Goal: Task Accomplishment & Management: Manage account settings

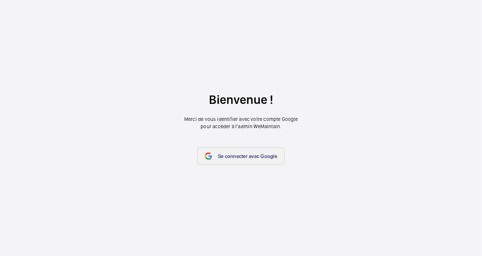
click at [230, 159] on link "Se connecter avec Google" at bounding box center [240, 155] width 87 height 17
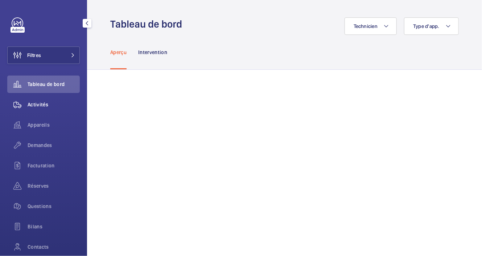
click at [73, 105] on span "Activités" at bounding box center [54, 104] width 52 height 7
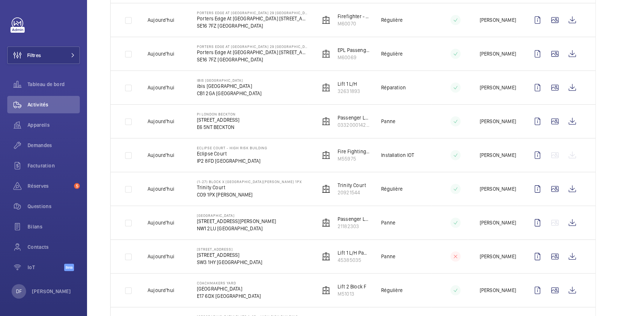
scroll to position [121, 0]
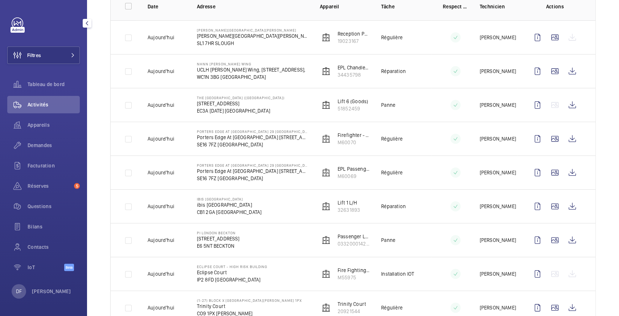
click at [54, 255] on div "Filtres Tableau de bord Activités Appareils Demandes Facturation Réserves 5 Que…" at bounding box center [43, 158] width 87 height 316
click at [52, 255] on div "DF David FAIN" at bounding box center [41, 291] width 59 height 15
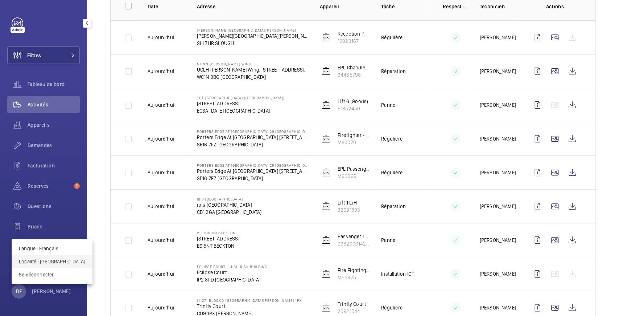
click at [55, 255] on p "Localité : Royaume-Uni" at bounding box center [52, 261] width 66 height 7
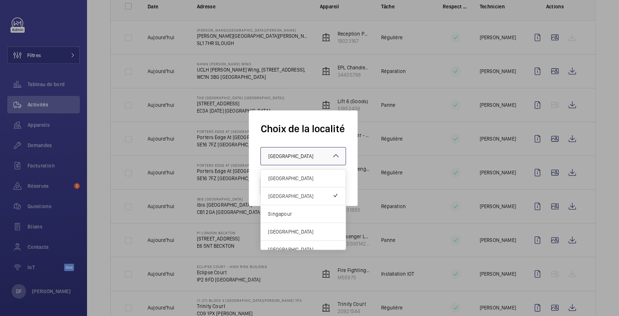
click at [279, 162] on div at bounding box center [303, 155] width 85 height 17
click at [283, 174] on div "[GEOGRAPHIC_DATA]" at bounding box center [303, 178] width 85 height 18
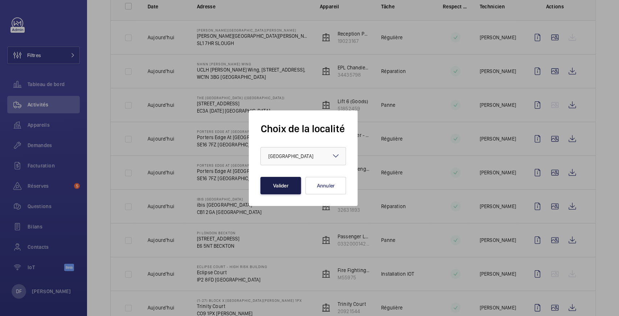
click at [283, 178] on button "Valider" at bounding box center [280, 185] width 41 height 17
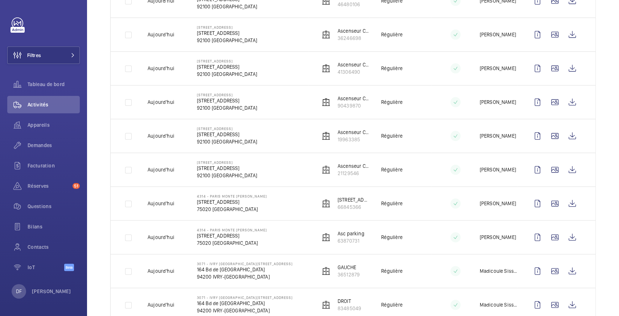
scroll to position [580, 0]
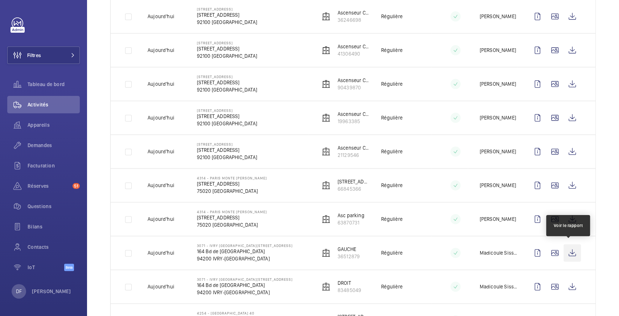
click at [569, 251] on wm-front-icon-button at bounding box center [572, 252] width 17 height 17
click at [569, 253] on wm-front-icon-button at bounding box center [572, 252] width 17 height 17
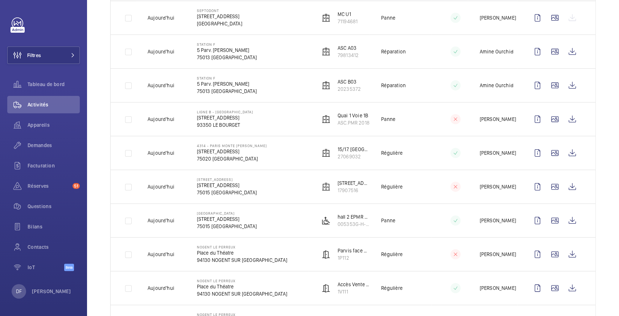
scroll to position [242, 0]
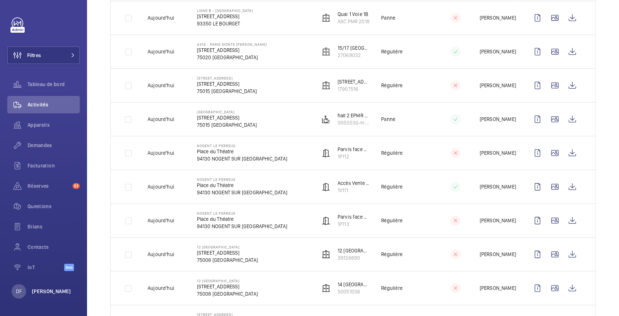
click at [46, 291] on p "[PERSON_NAME]" at bounding box center [51, 290] width 39 height 7
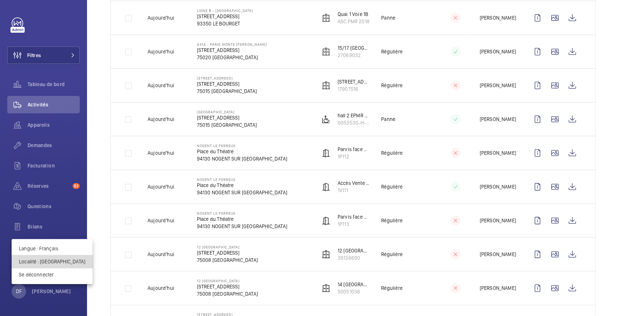
click at [56, 262] on p "Localité : France" at bounding box center [52, 261] width 66 height 7
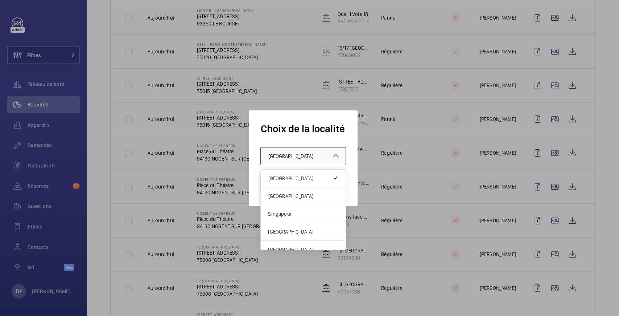
click at [303, 161] on div at bounding box center [303, 155] width 85 height 17
click at [296, 196] on span "[GEOGRAPHIC_DATA]" at bounding box center [303, 195] width 70 height 7
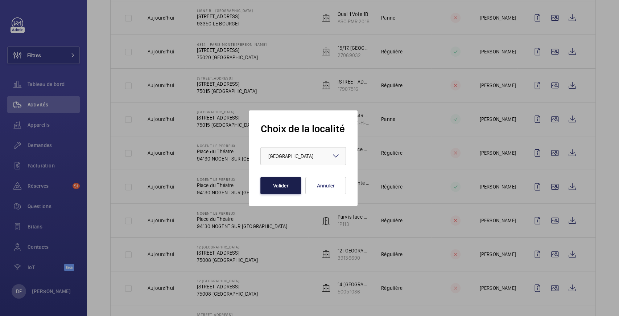
click at [291, 186] on button "Valider" at bounding box center [280, 185] width 41 height 17
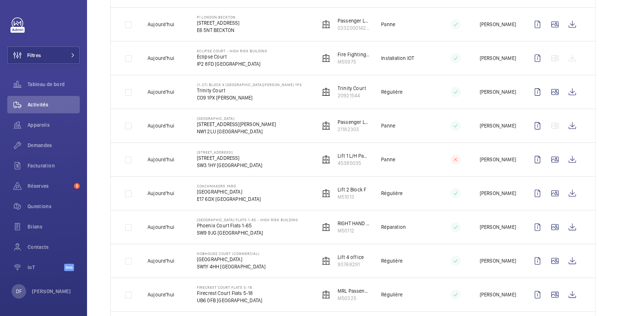
scroll to position [338, 0]
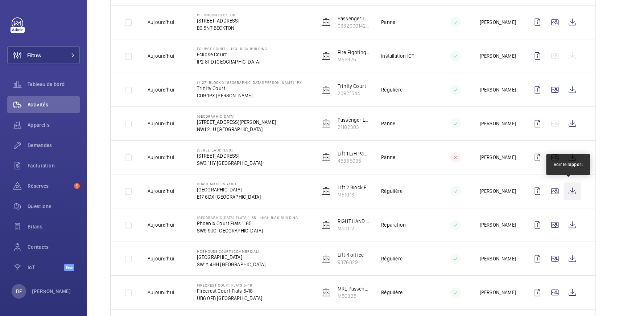
click at [564, 185] on wm-front-icon-button at bounding box center [572, 190] width 17 height 17
click at [56, 285] on div "DF [PERSON_NAME]" at bounding box center [41, 291] width 59 height 15
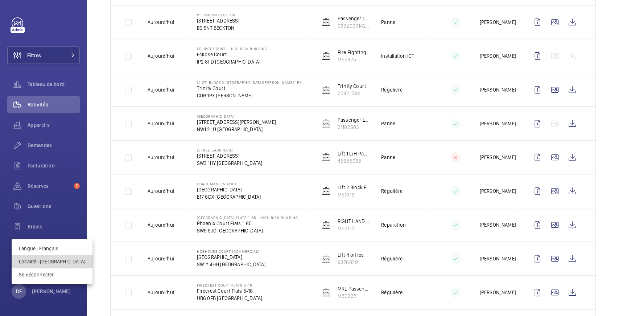
click at [63, 259] on p "Localité : [GEOGRAPHIC_DATA]" at bounding box center [52, 261] width 66 height 7
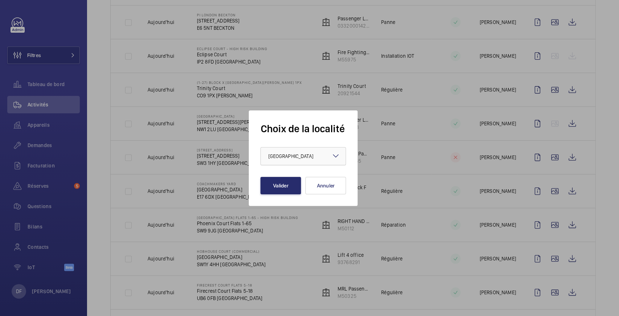
click at [310, 155] on div "× [GEOGRAPHIC_DATA]" at bounding box center [299, 155] width 63 height 7
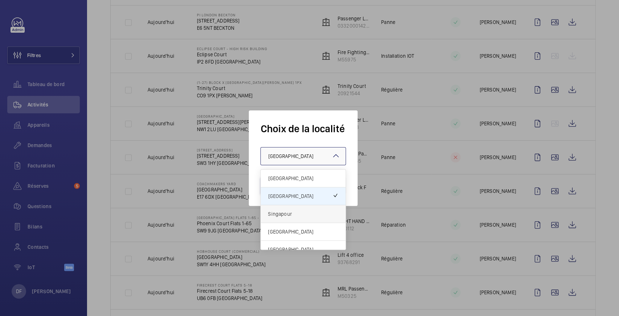
click at [297, 214] on span "Singapour" at bounding box center [303, 213] width 70 height 7
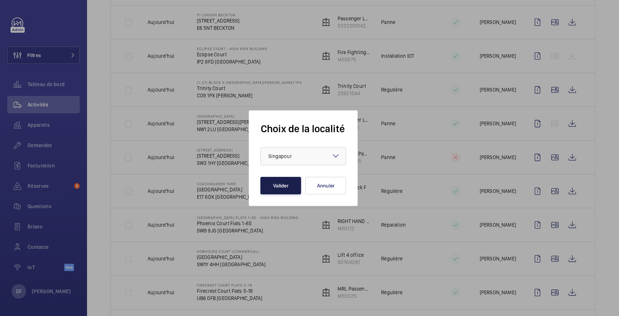
click at [279, 189] on button "Valider" at bounding box center [280, 185] width 41 height 17
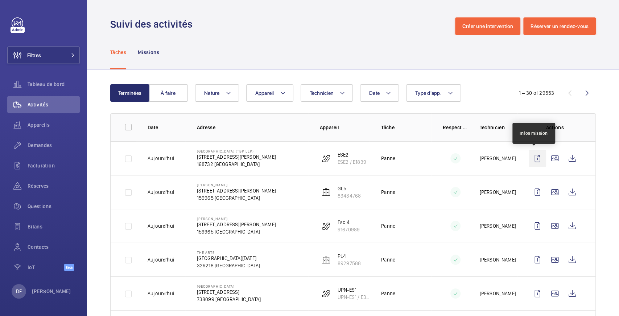
click at [534, 157] on wm-front-icon-button at bounding box center [537, 157] width 17 height 17
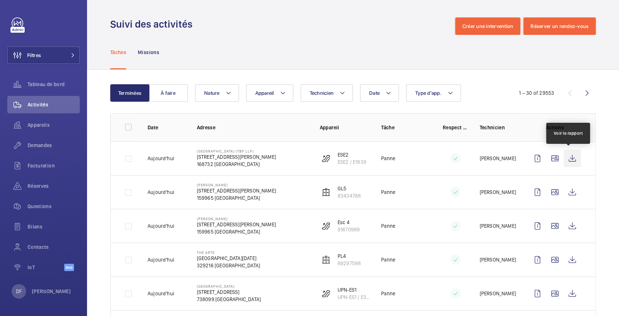
click at [568, 158] on wm-front-icon-button at bounding box center [572, 157] width 17 height 17
